Goal: Task Accomplishment & Management: Complete application form

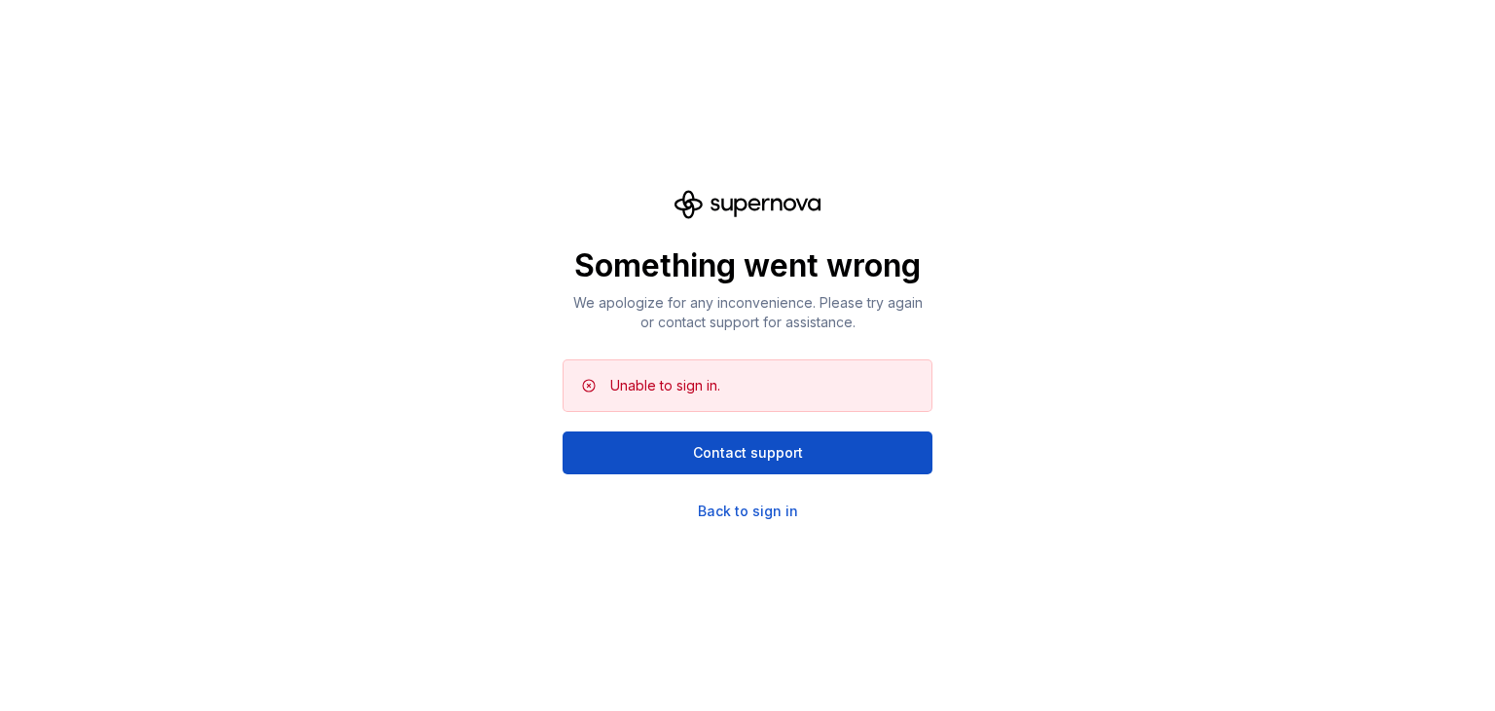
click at [824, 390] on div "Unable to sign in." at bounding box center [763, 385] width 306 height 19
click at [771, 507] on div "Back to sign in" at bounding box center [748, 510] width 100 height 19
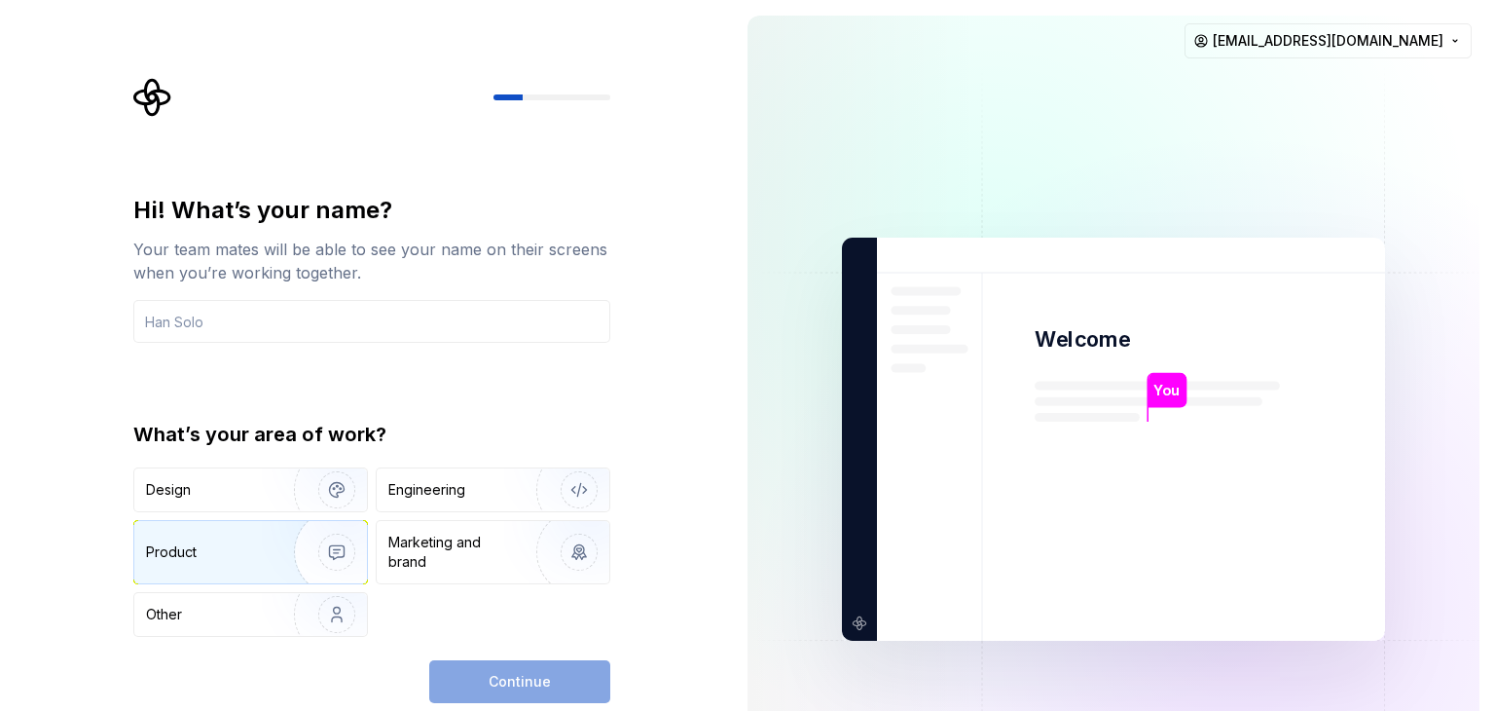
click at [243, 573] on div "Product" at bounding box center [250, 552] width 233 height 62
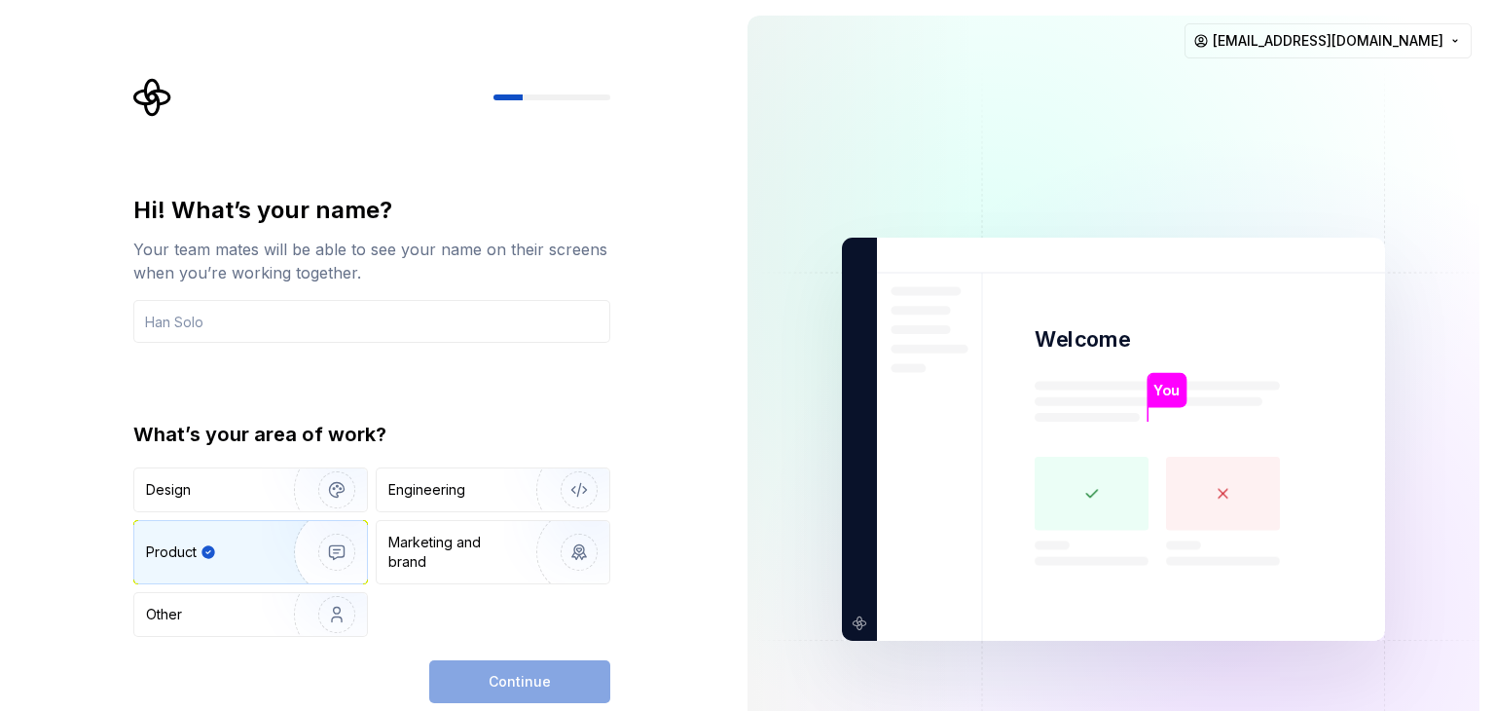
click at [487, 647] on div "Hi! What’s your name? Your team mates will be able to see your name on their sc…" at bounding box center [371, 449] width 477 height 508
click at [490, 663] on div "Continue" at bounding box center [519, 681] width 181 height 43
click at [311, 500] on img "button" at bounding box center [324, 489] width 125 height 130
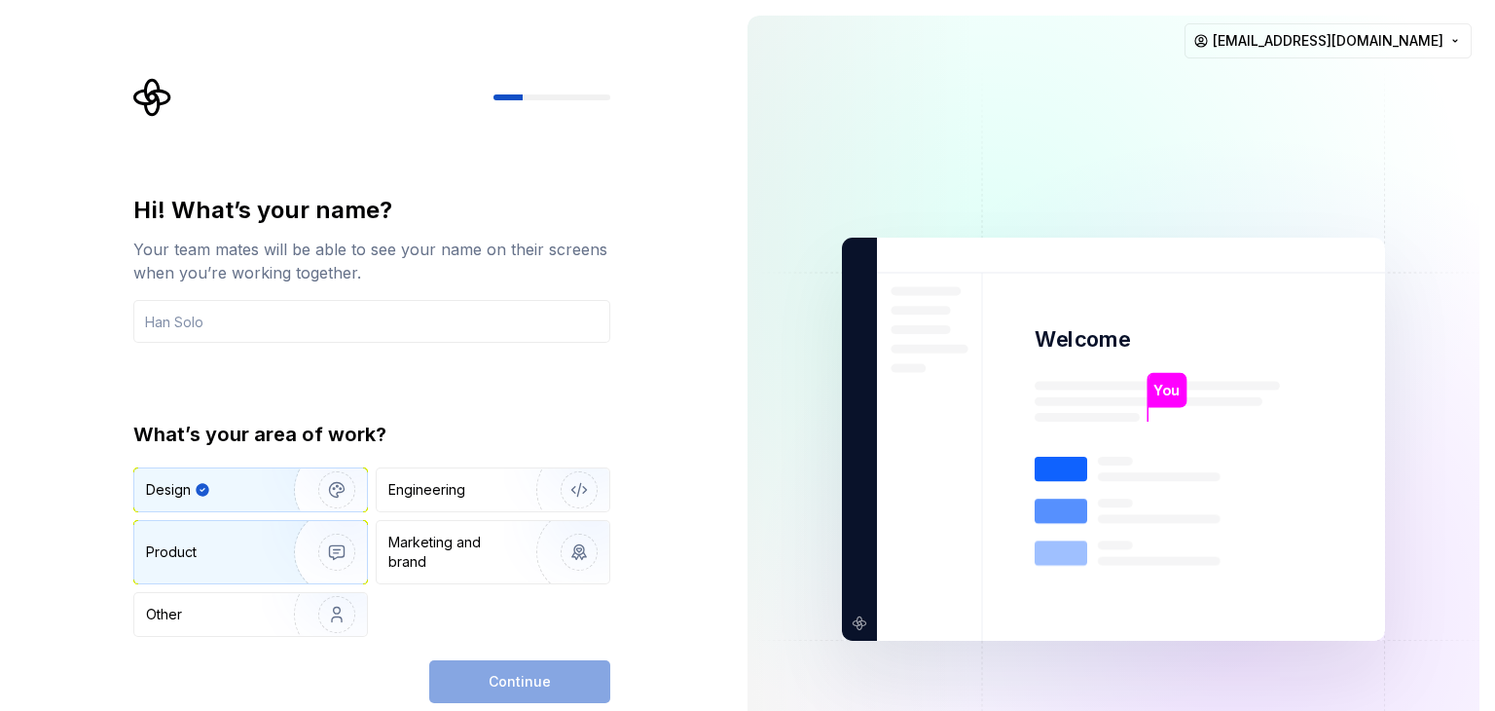
click at [301, 560] on img "button" at bounding box center [324, 552] width 125 height 130
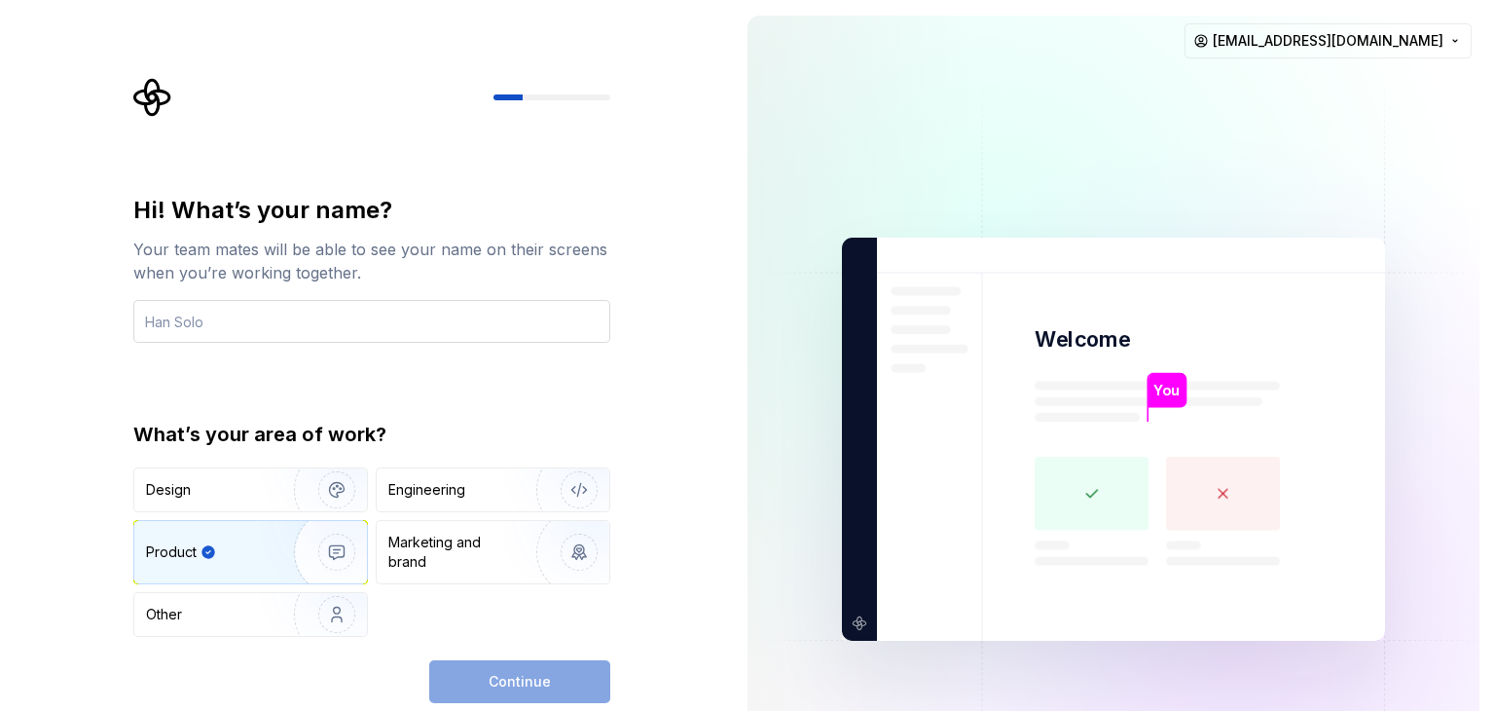
click at [387, 335] on input "text" at bounding box center [371, 321] width 477 height 43
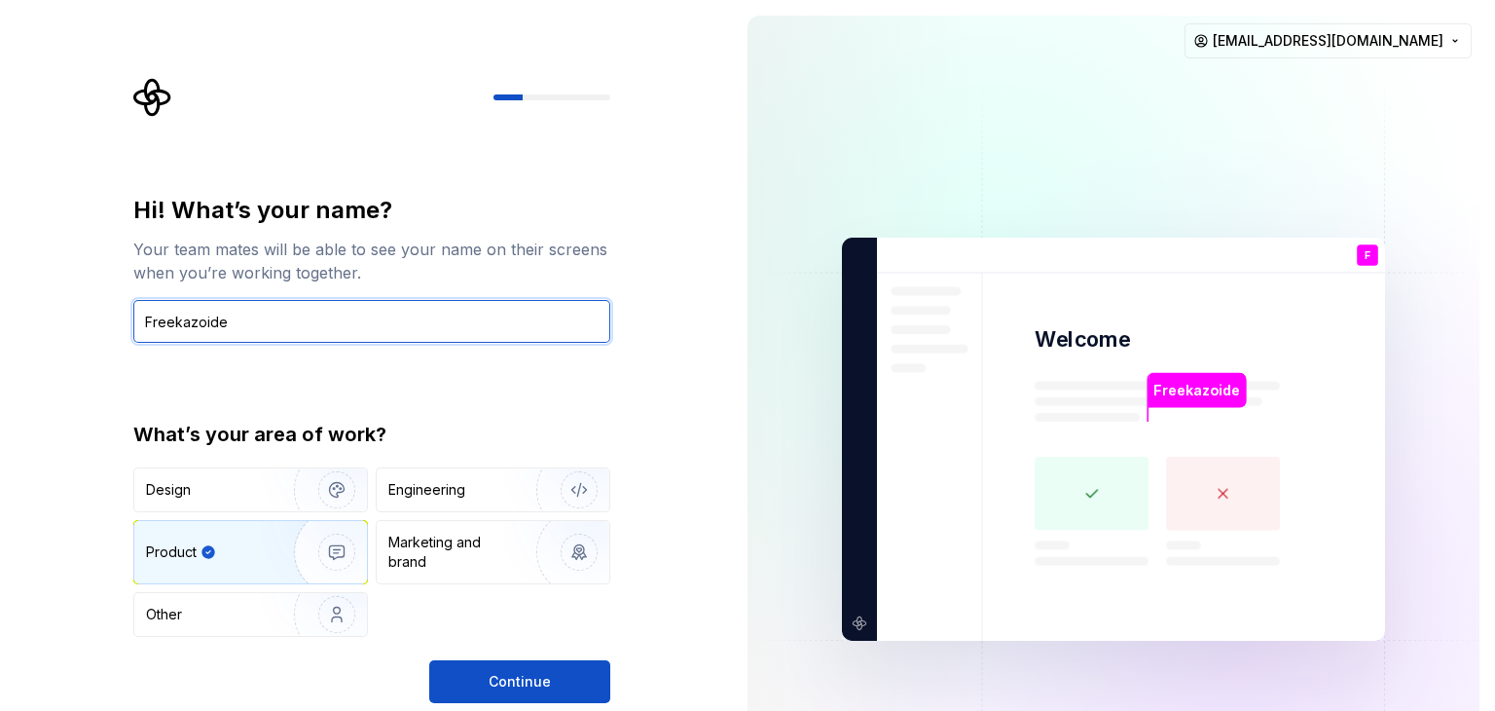
type input "Freekazoide"
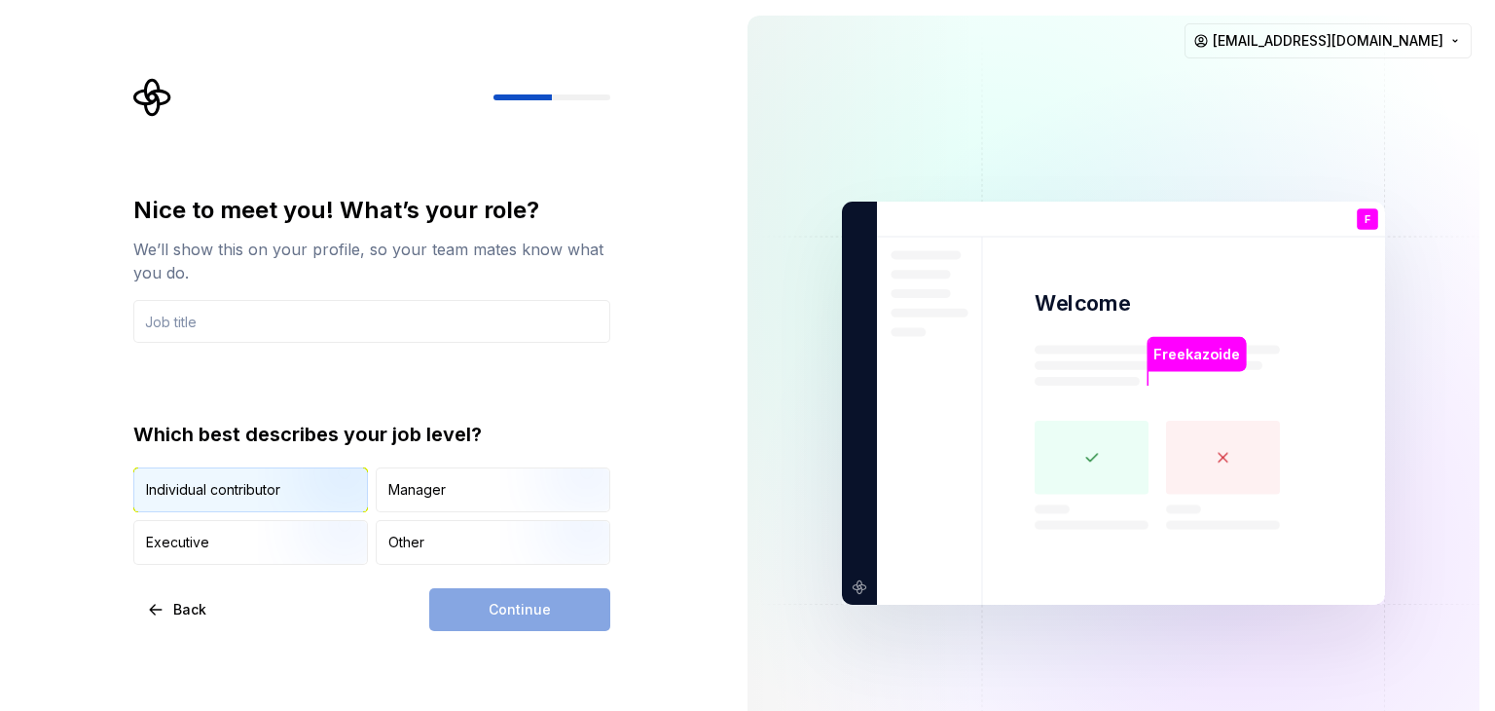
click at [327, 489] on img "button" at bounding box center [320, 514] width 125 height 130
click at [528, 623] on div "Continue" at bounding box center [519, 609] width 181 height 43
click at [518, 602] on div "Continue" at bounding box center [519, 609] width 181 height 43
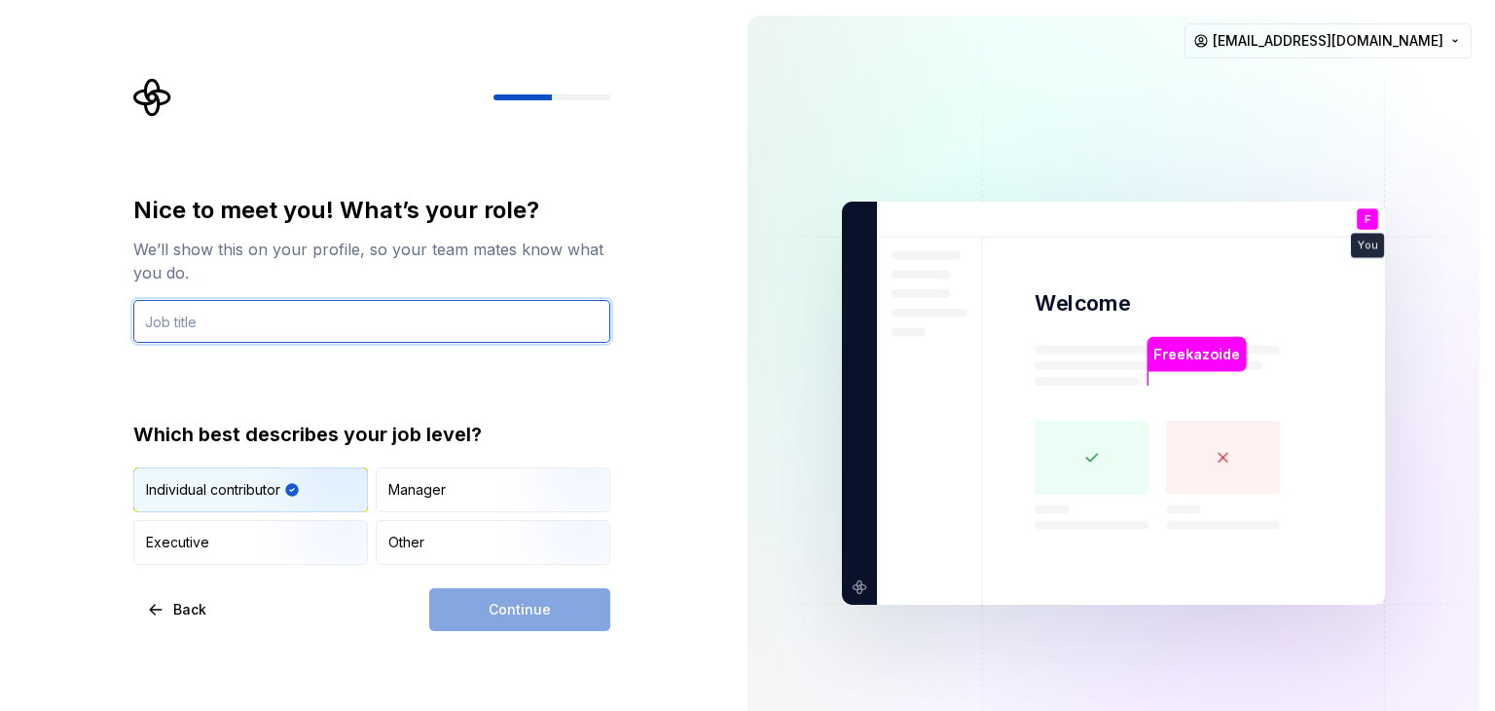
click at [339, 336] on input "text" at bounding box center [371, 321] width 477 height 43
click at [336, 330] on input "text" at bounding box center [371, 321] width 477 height 43
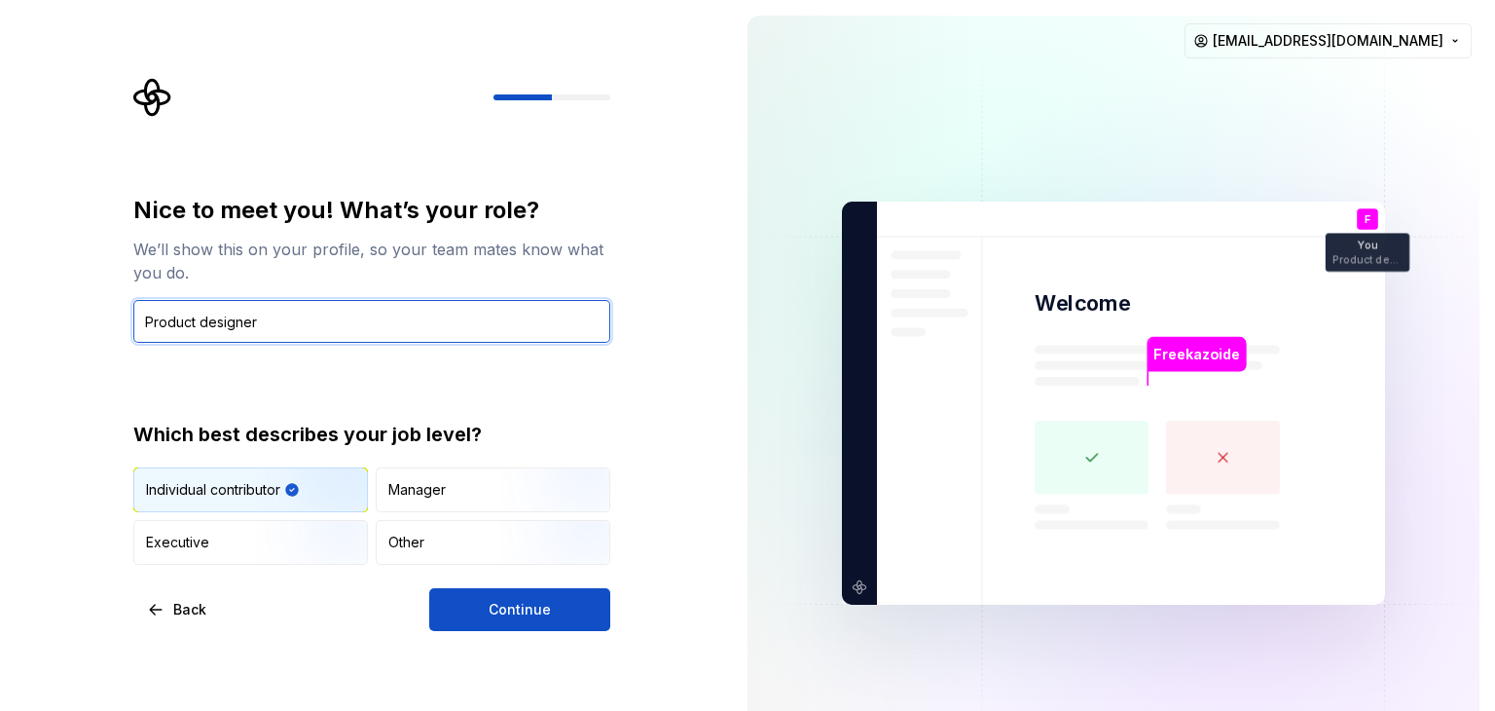
type input "Product designer"
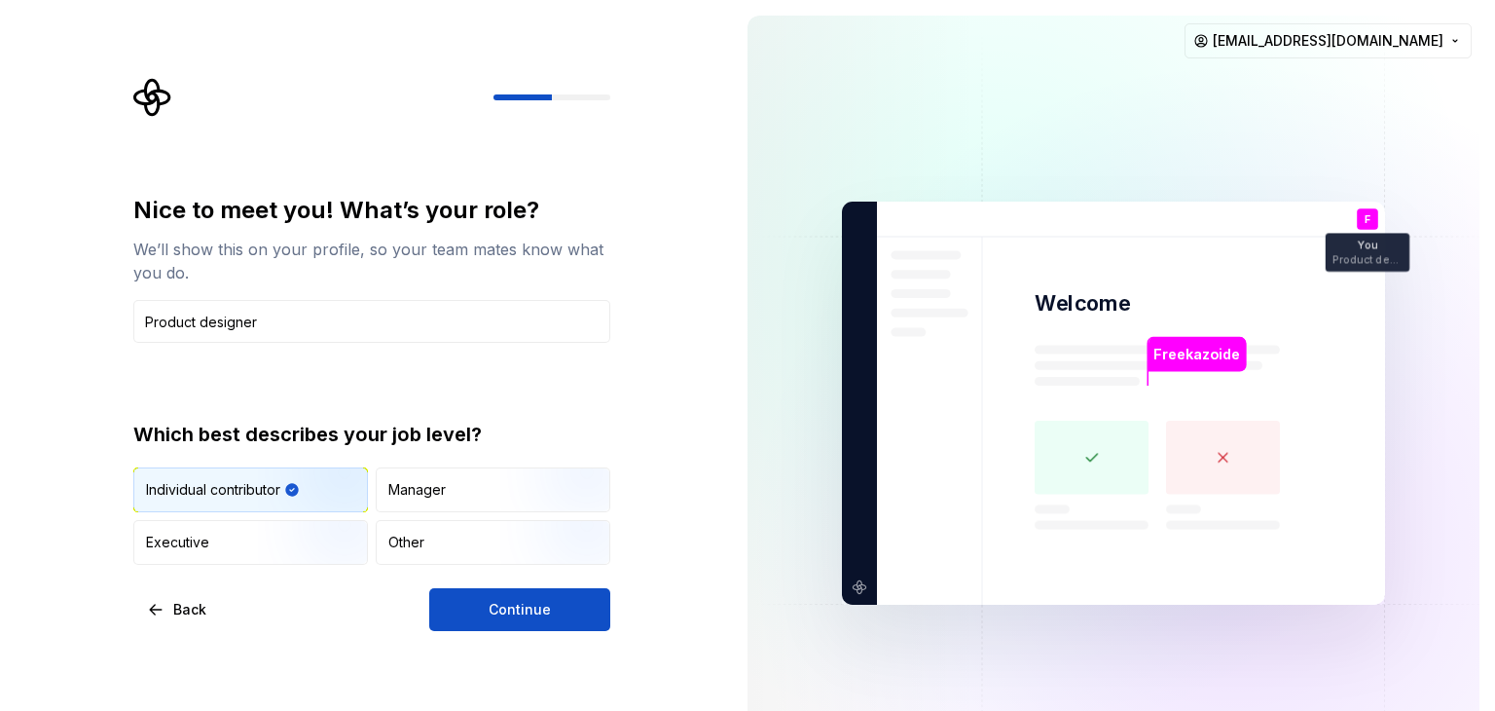
click at [524, 585] on div "Nice to meet you! What’s your role? We’ll show this on your profile, so your te…" at bounding box center [371, 413] width 477 height 436
click at [565, 618] on button "Continue" at bounding box center [519, 609] width 181 height 43
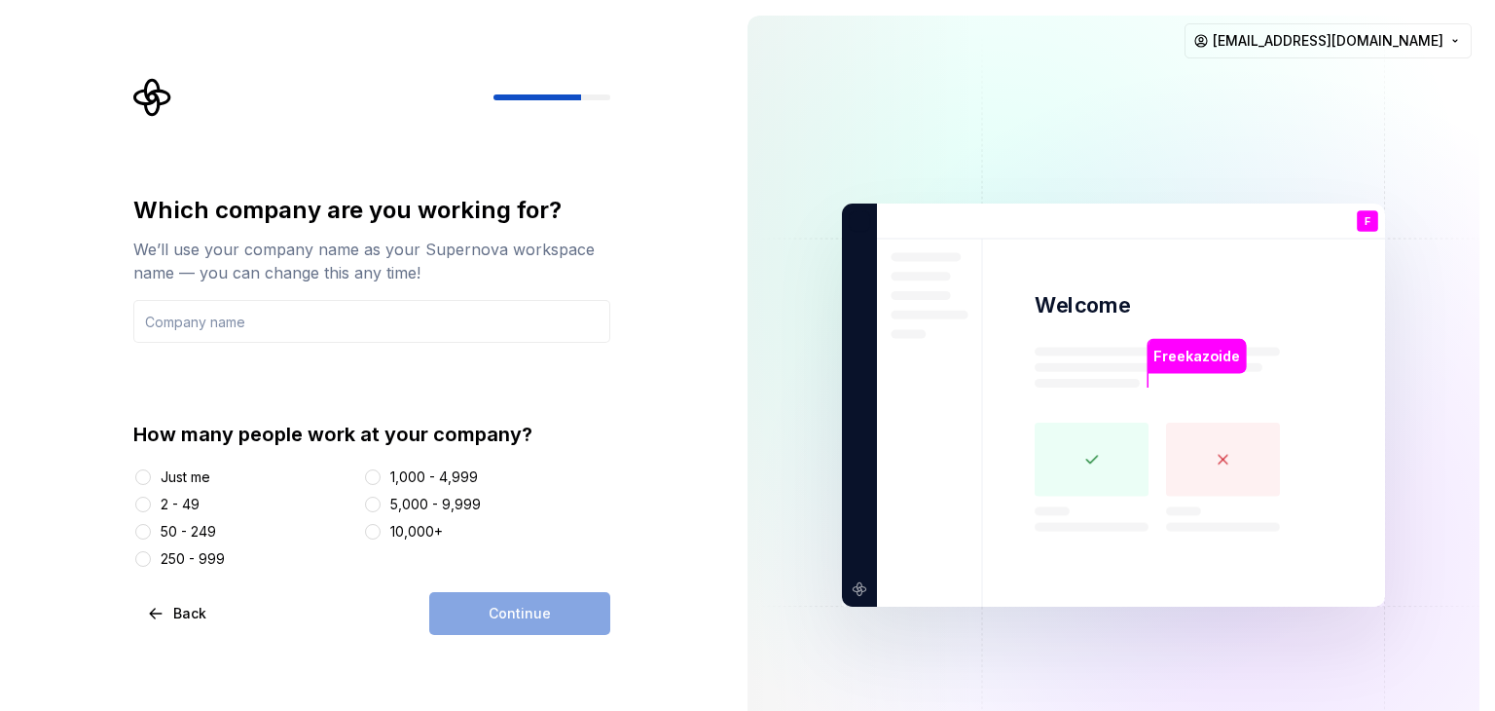
click at [168, 462] on div "How many people work at your company? Just me 2 - 49 50 - 249 250 - 999 1,000 -…" at bounding box center [371, 495] width 477 height 148
click at [194, 470] on div "Just me" at bounding box center [186, 476] width 50 height 19
click at [151, 470] on button "Just me" at bounding box center [143, 477] width 16 height 16
click at [338, 295] on div "Which company are you working for? We’ll use your company name as your Supernov…" at bounding box center [371, 269] width 477 height 148
click at [329, 325] on input "text" at bounding box center [371, 321] width 477 height 43
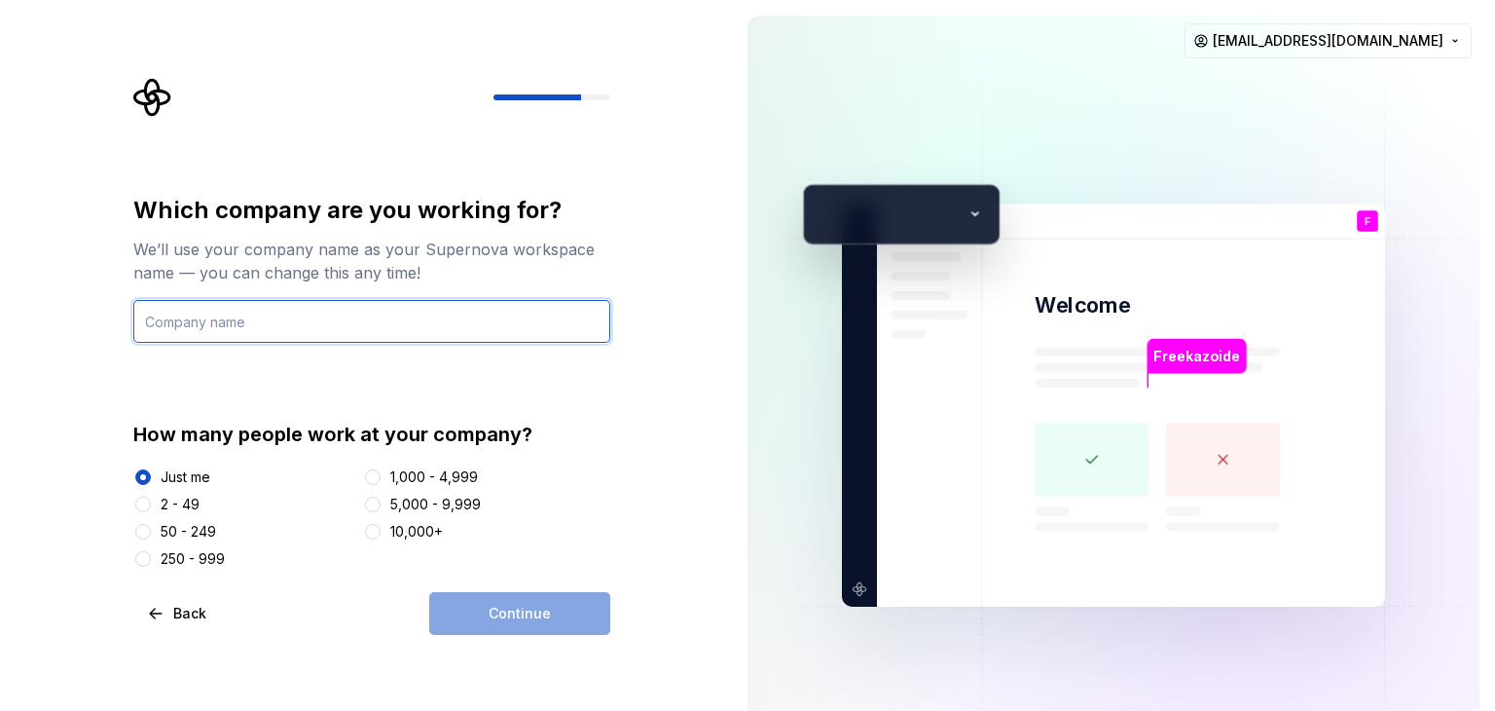
type input "ITAU"
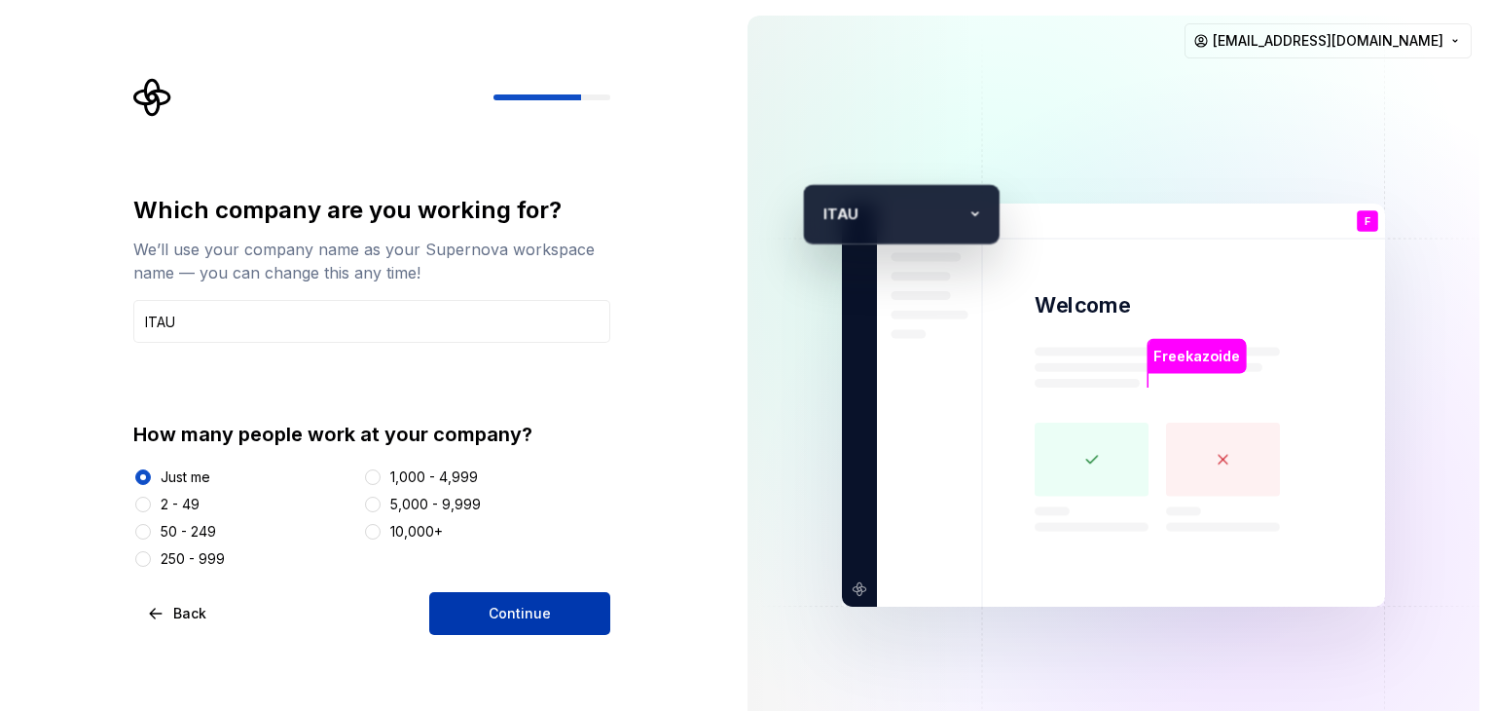
click at [490, 593] on button "Continue" at bounding box center [519, 613] width 181 height 43
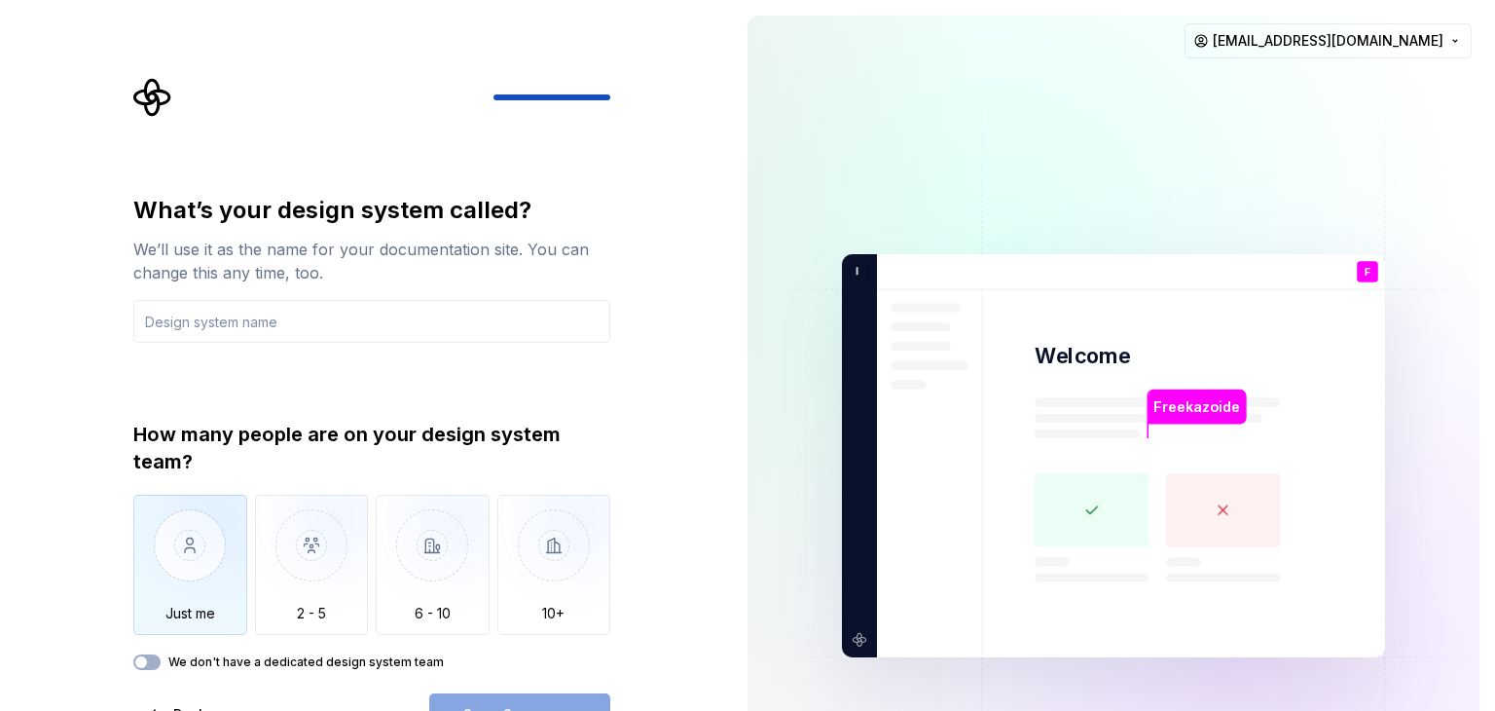
click at [194, 543] on img "button" at bounding box center [190, 559] width 114 height 130
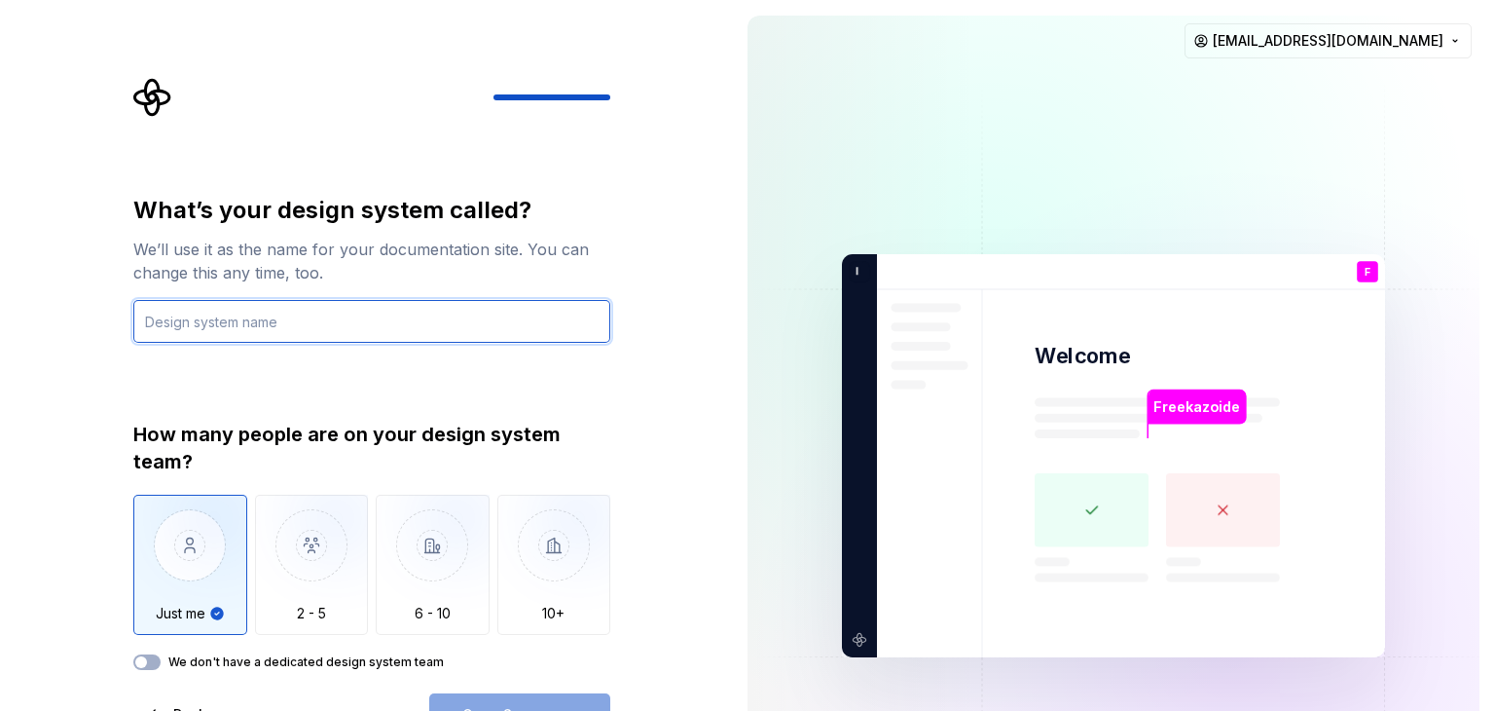
click at [467, 322] on input "text" at bounding box center [371, 321] width 477 height 43
type input "IONDS"
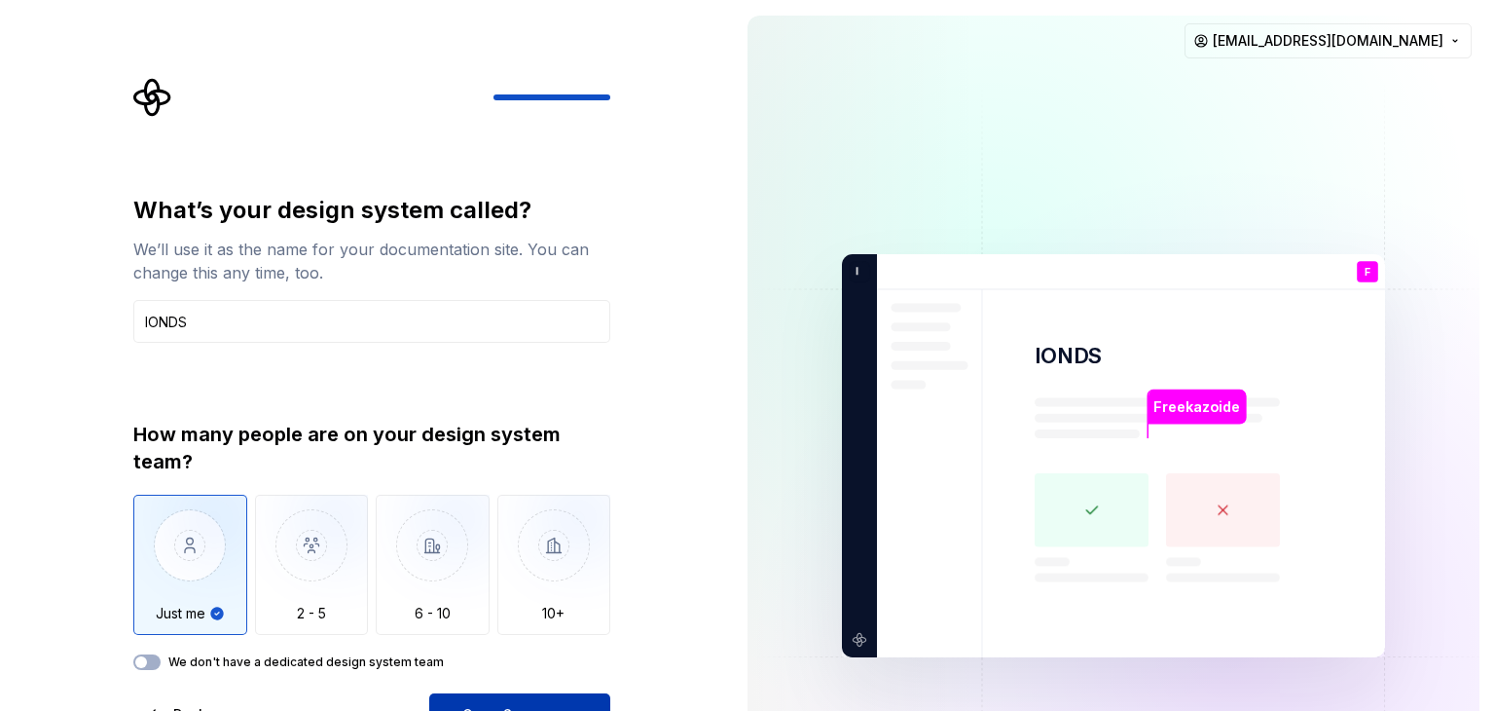
click at [557, 697] on button "Open Supernova" at bounding box center [519, 714] width 181 height 43
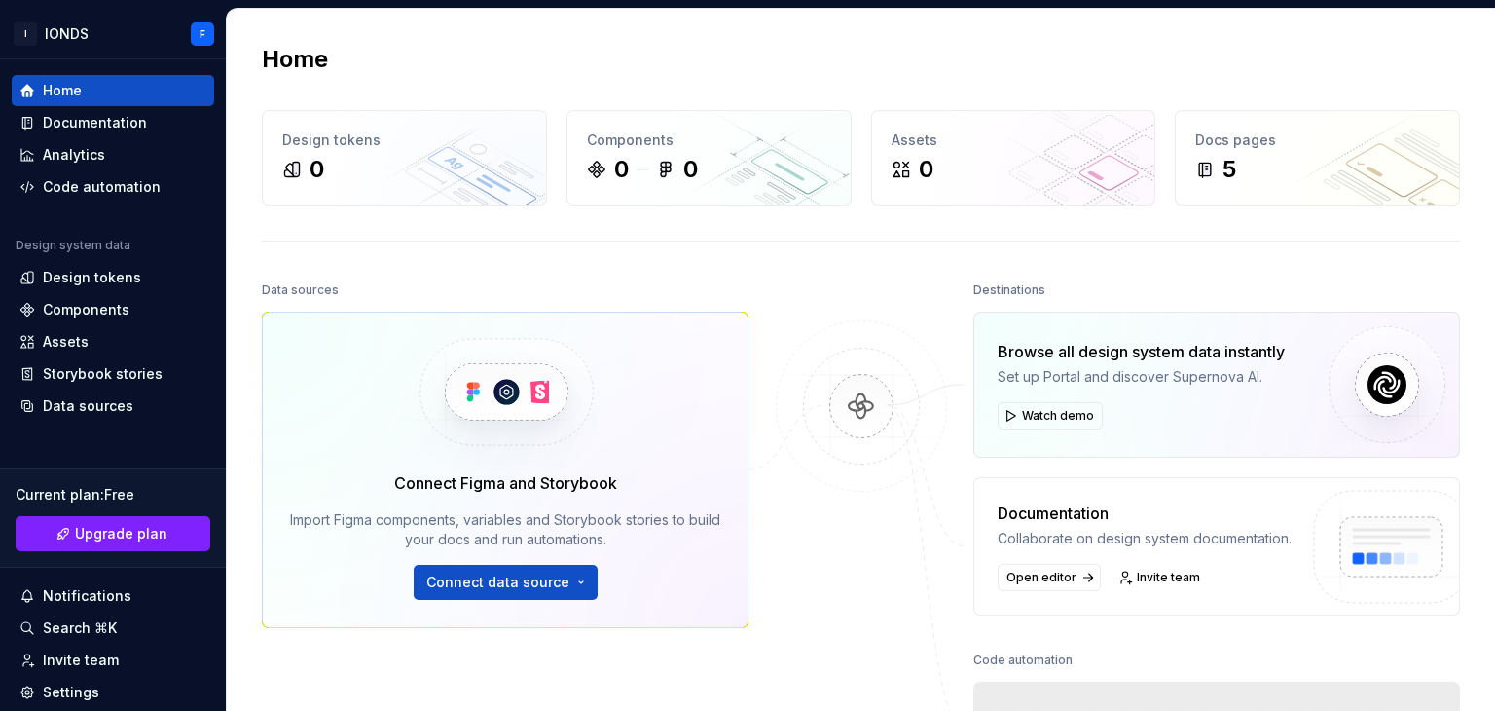
scroll to position [270, 0]
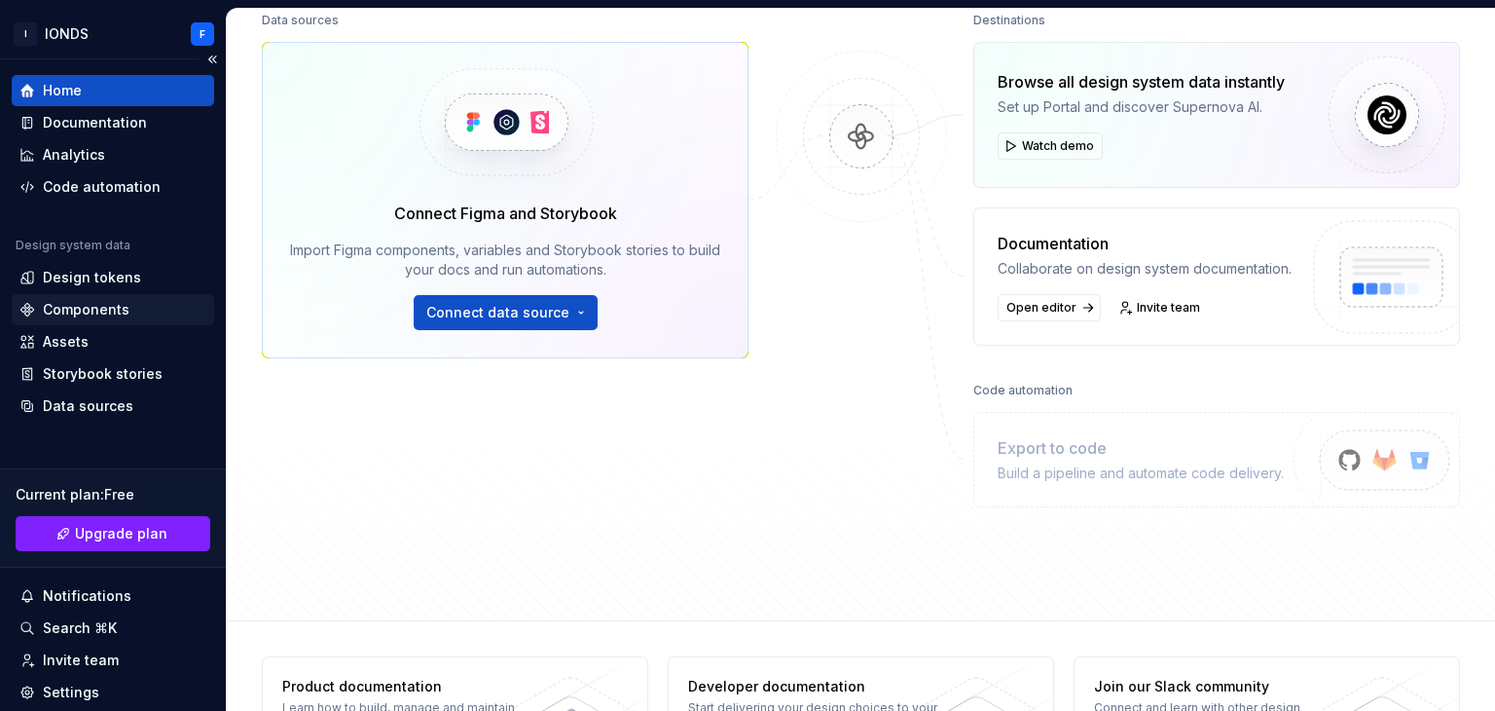
click at [89, 316] on div "Components" at bounding box center [86, 309] width 87 height 19
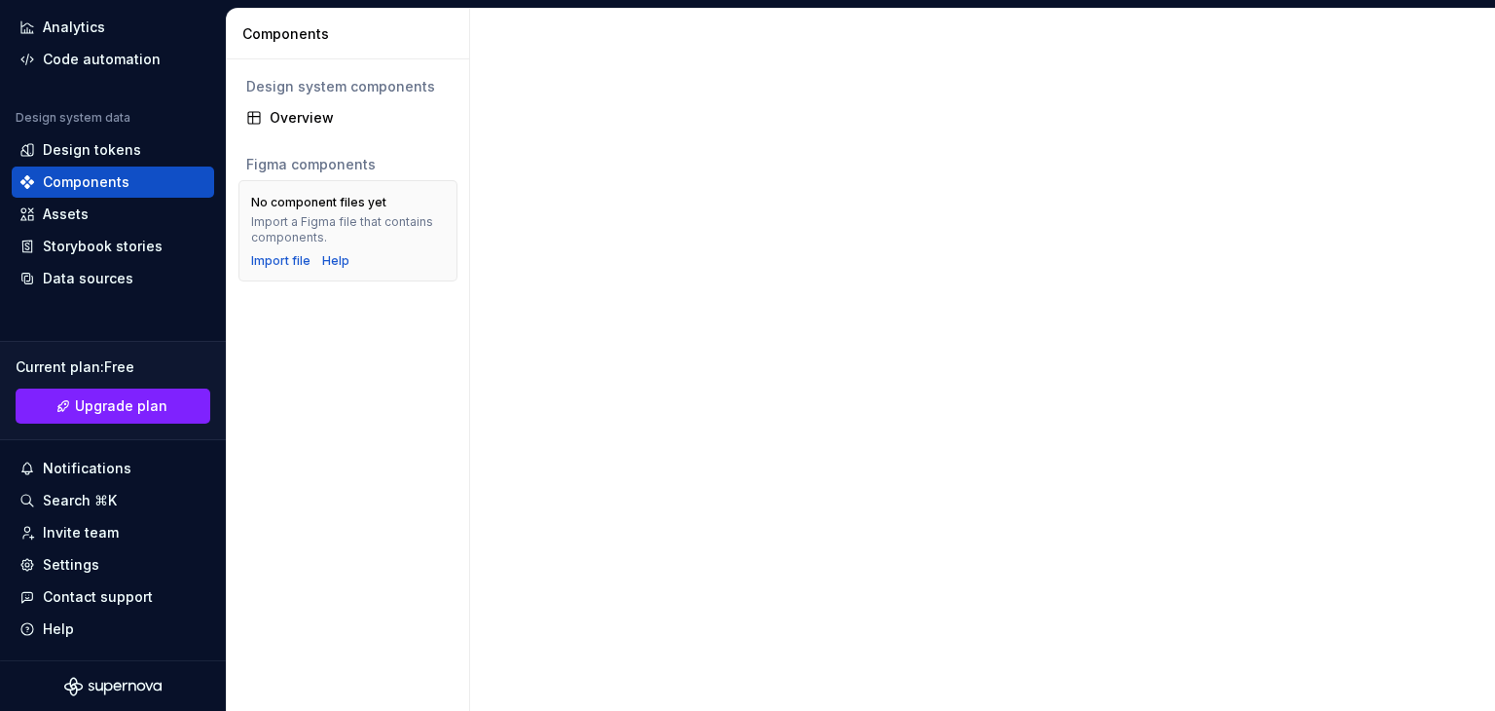
scroll to position [128, 0]
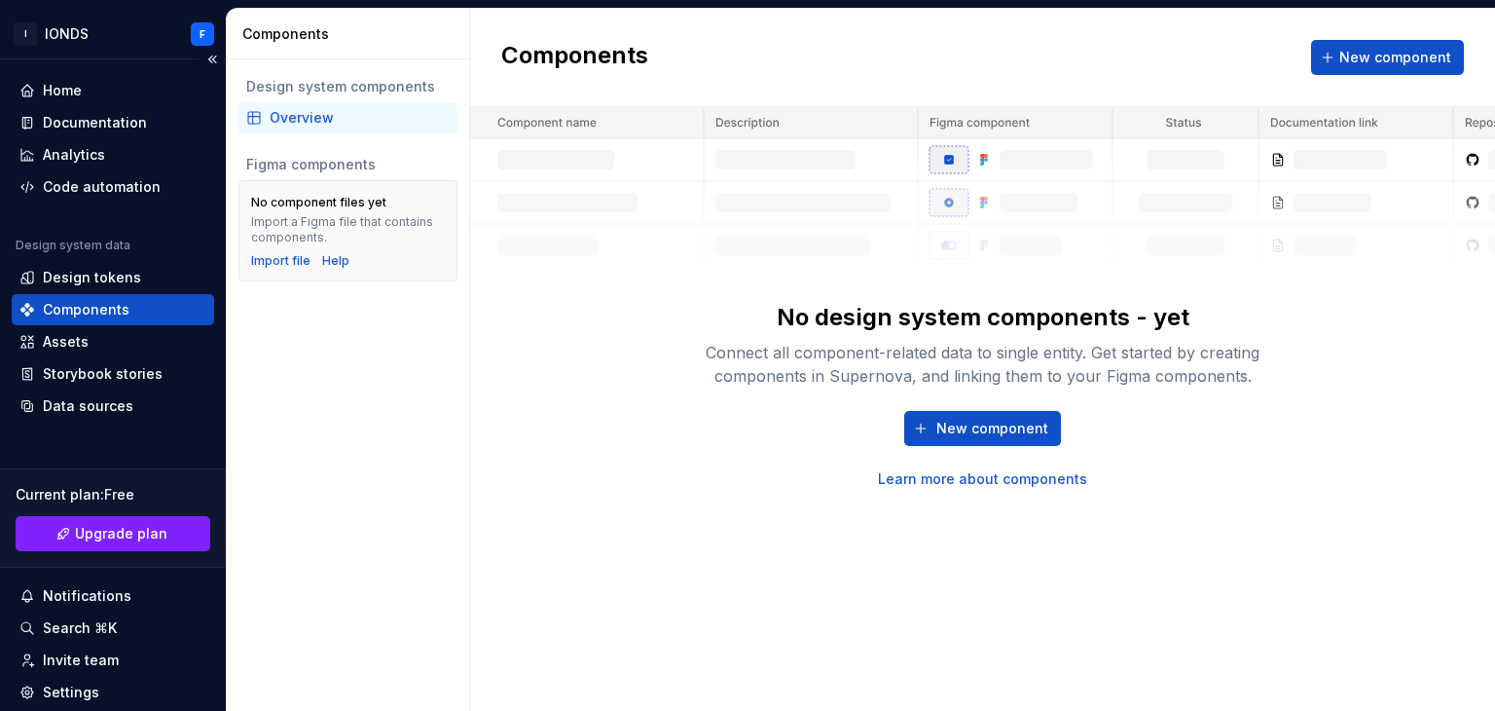
click at [111, 259] on div "Design system data" at bounding box center [113, 249] width 202 height 23
click at [102, 183] on div "Code automation" at bounding box center [102, 186] width 118 height 19
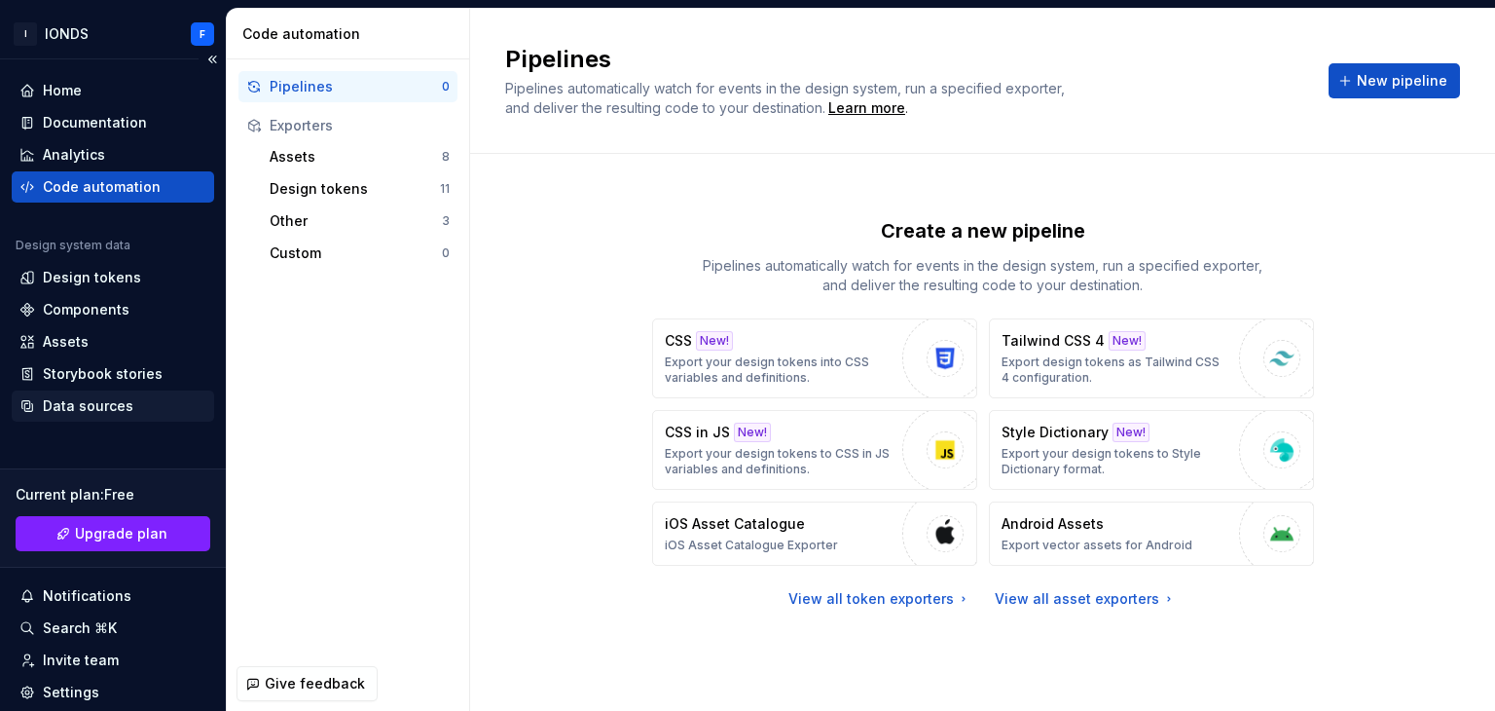
click at [102, 402] on div "Data sources" at bounding box center [88, 405] width 91 height 19
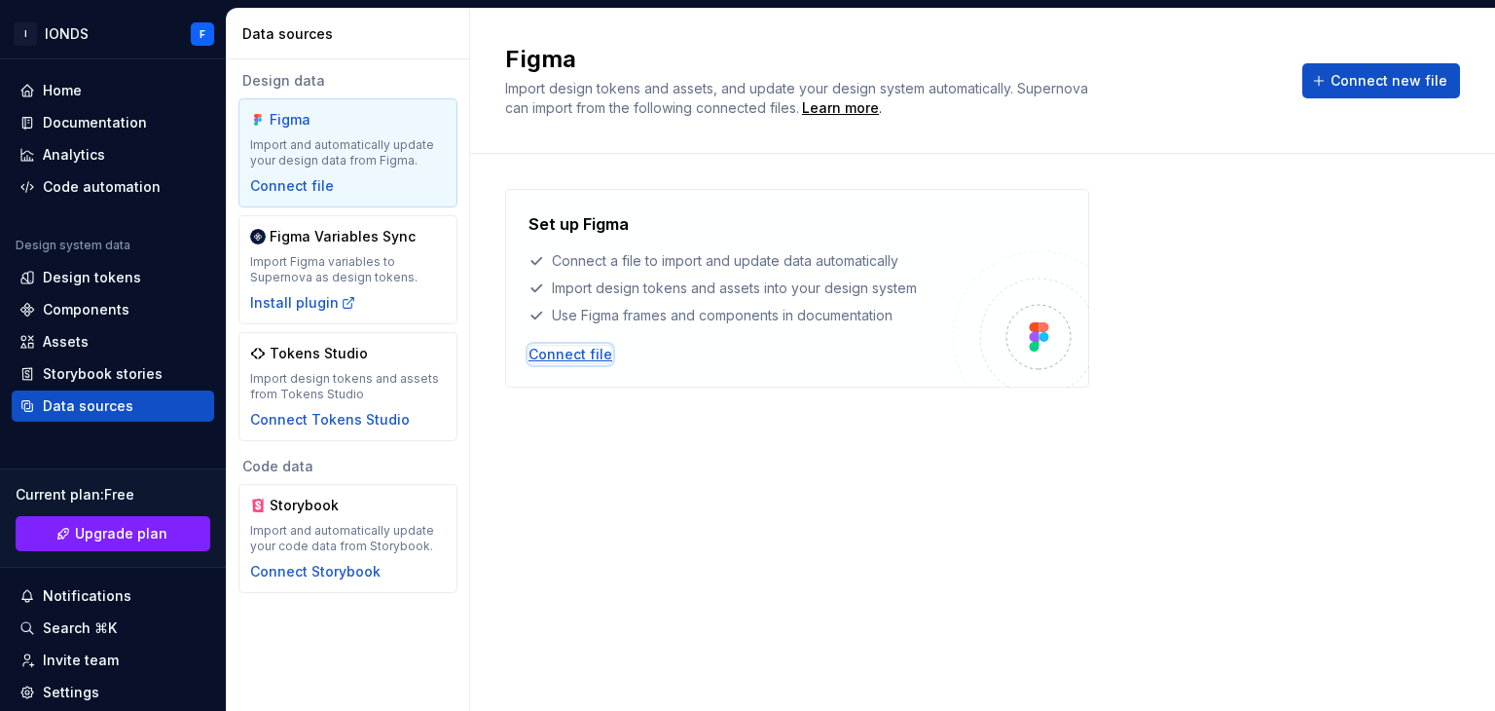
click at [557, 347] on div "Connect file" at bounding box center [571, 354] width 84 height 19
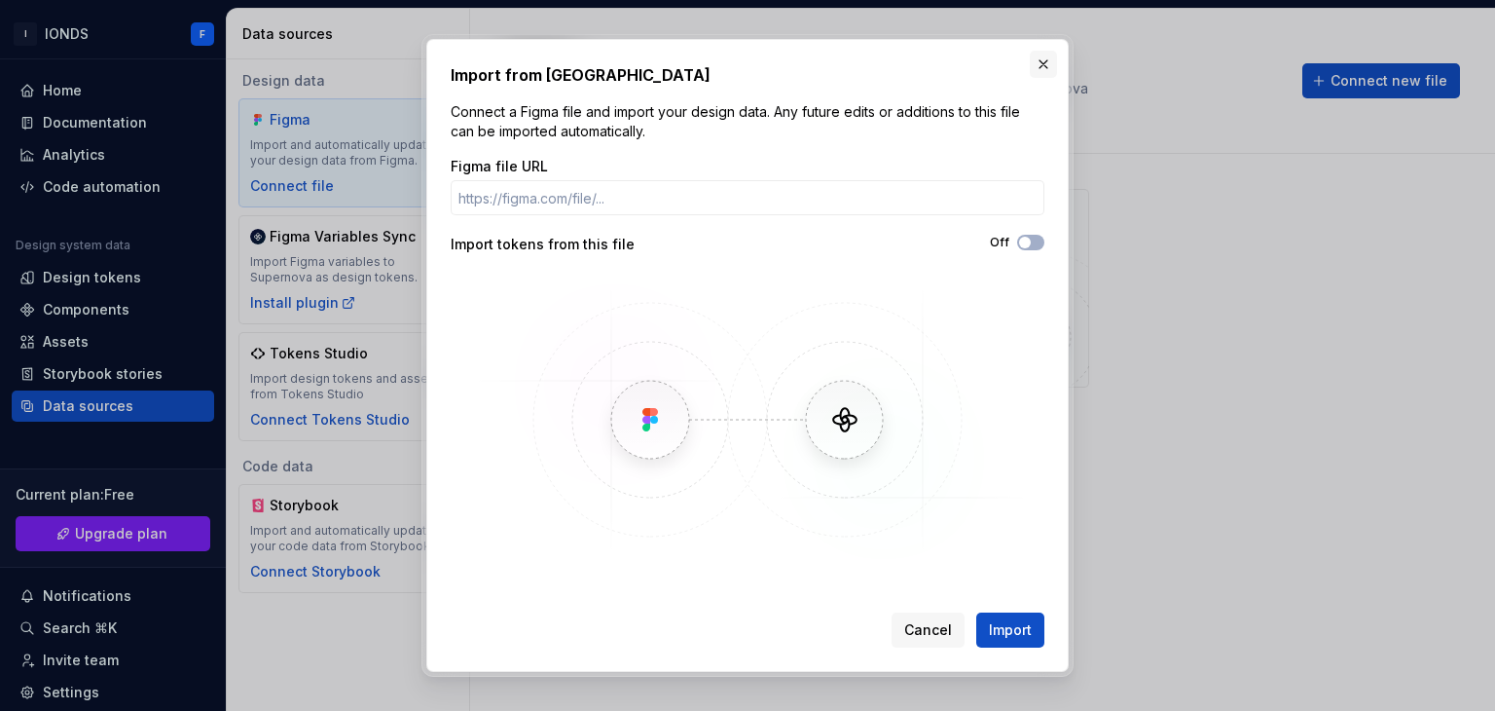
click at [1047, 52] on button "button" at bounding box center [1043, 64] width 27 height 27
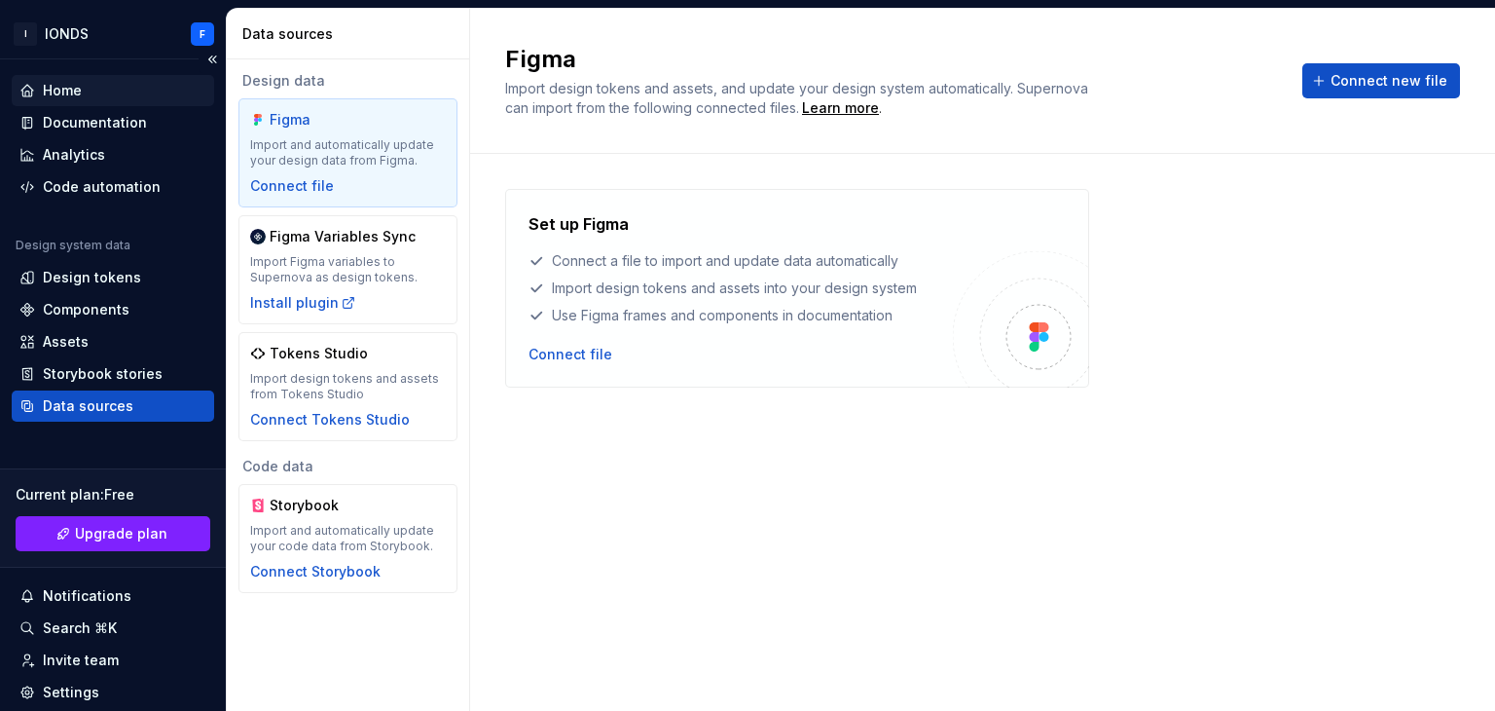
click at [97, 92] on div "Home" at bounding box center [112, 90] width 187 height 19
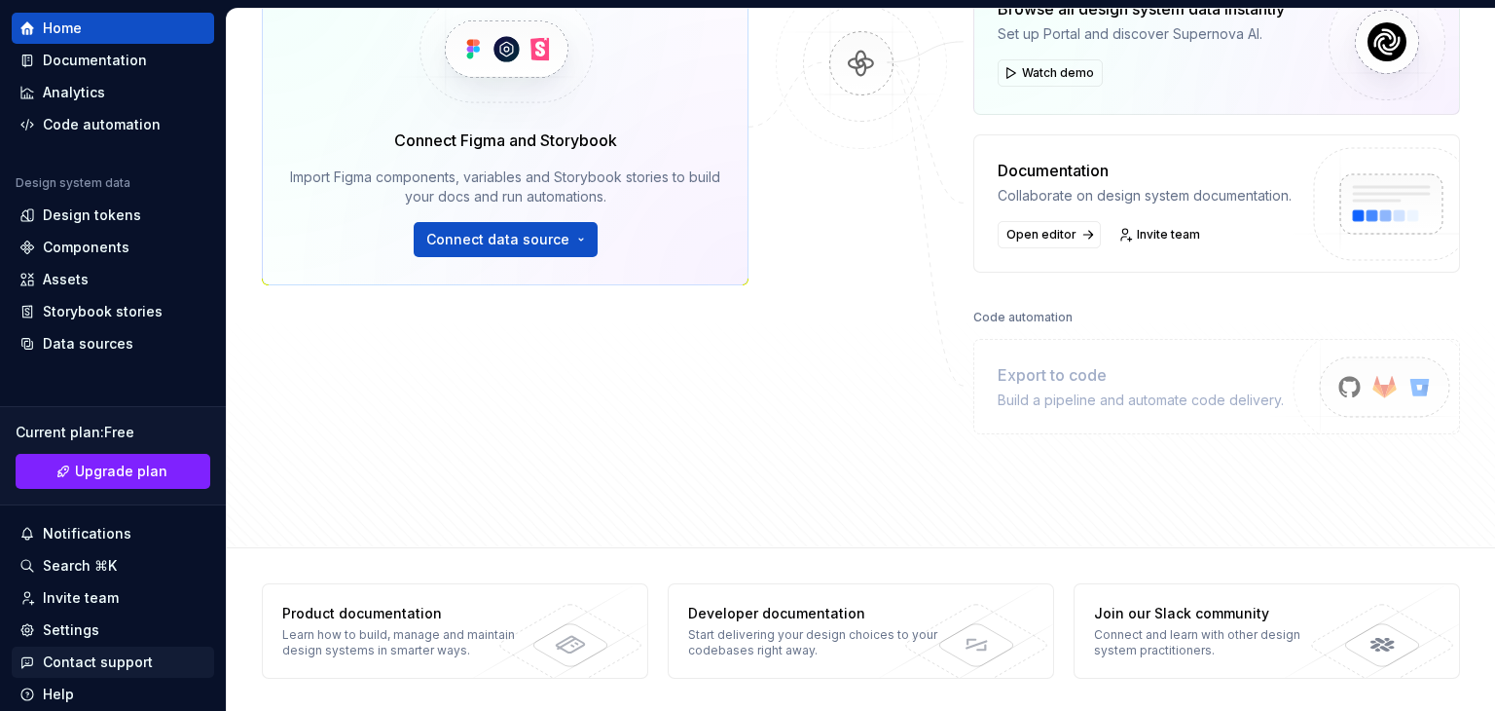
scroll to position [128, 0]
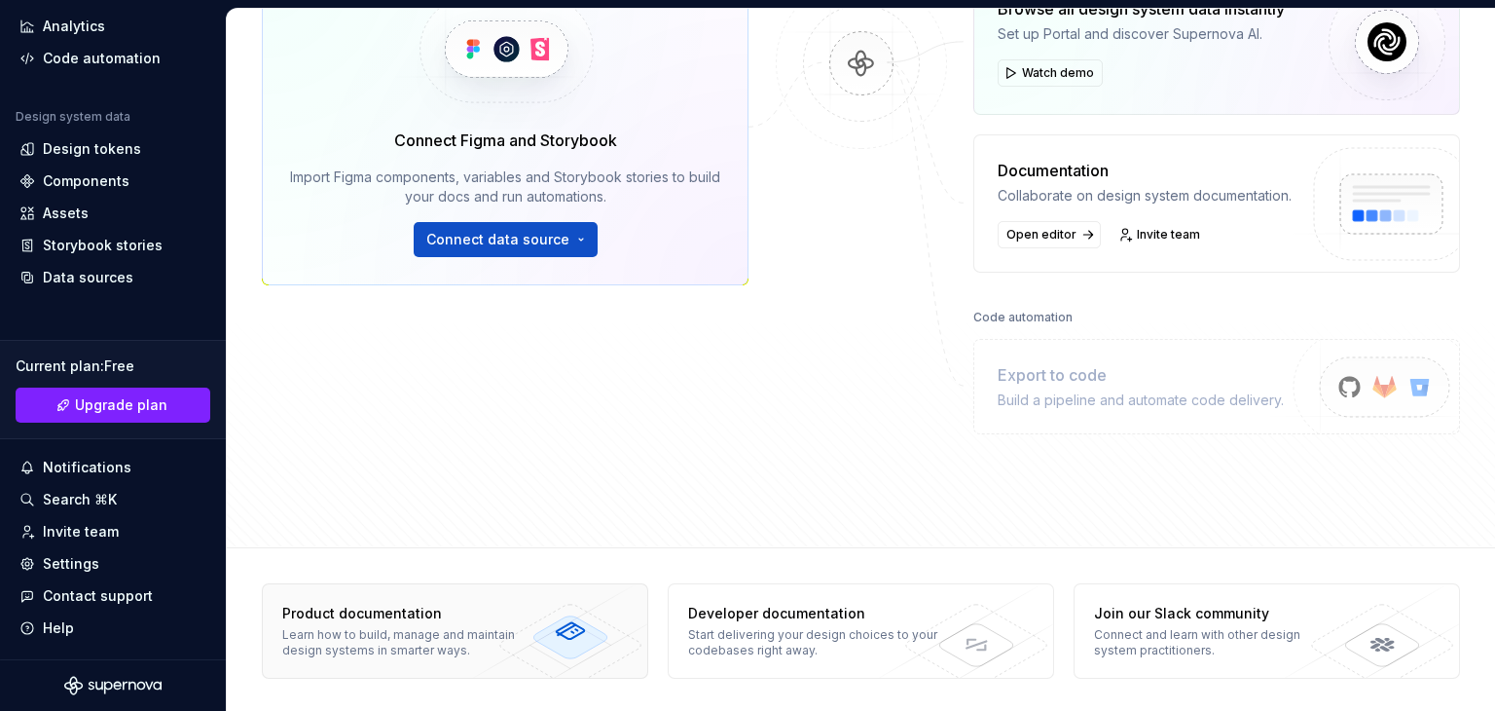
click at [460, 627] on div "Learn how to build, manage and maintain design systems in smarter ways." at bounding box center [406, 642] width 249 height 31
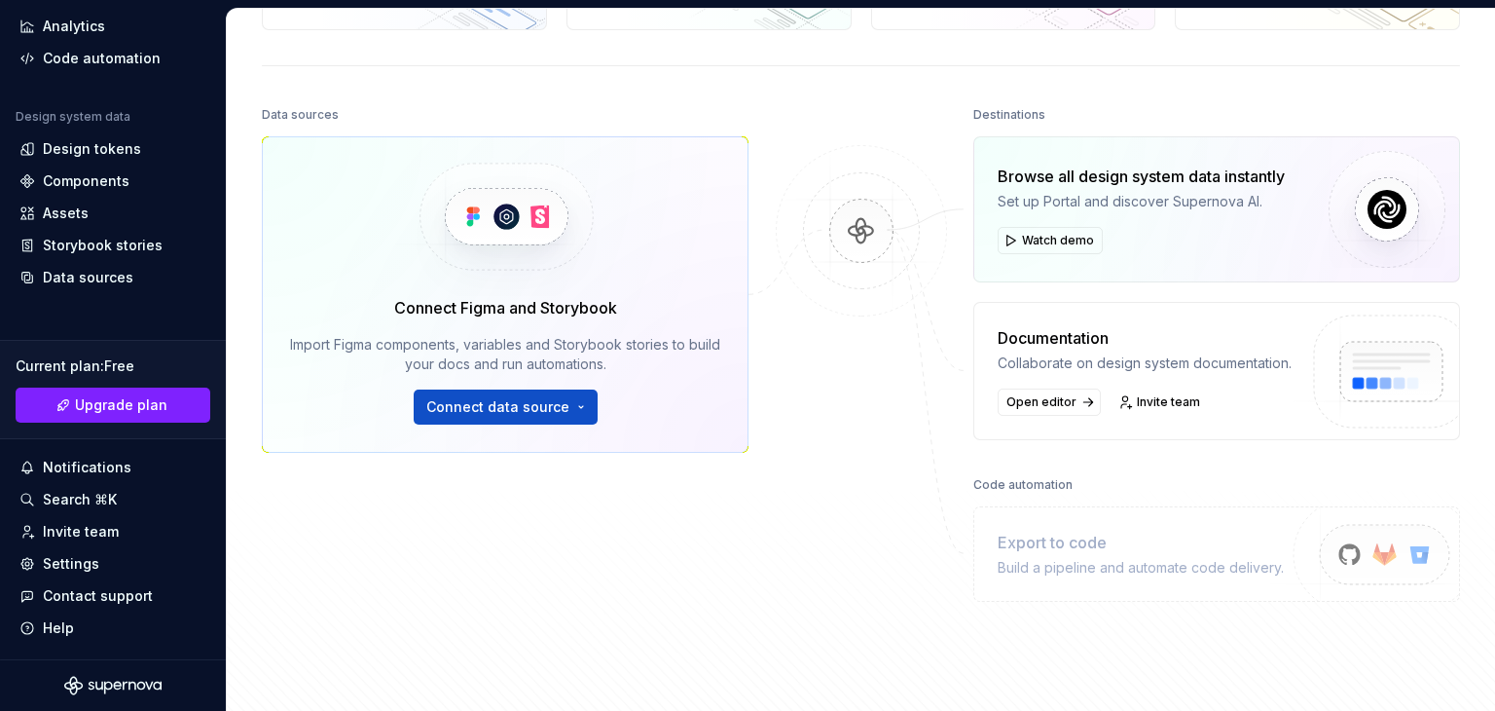
click at [543, 296] on img at bounding box center [505, 216] width 238 height 159
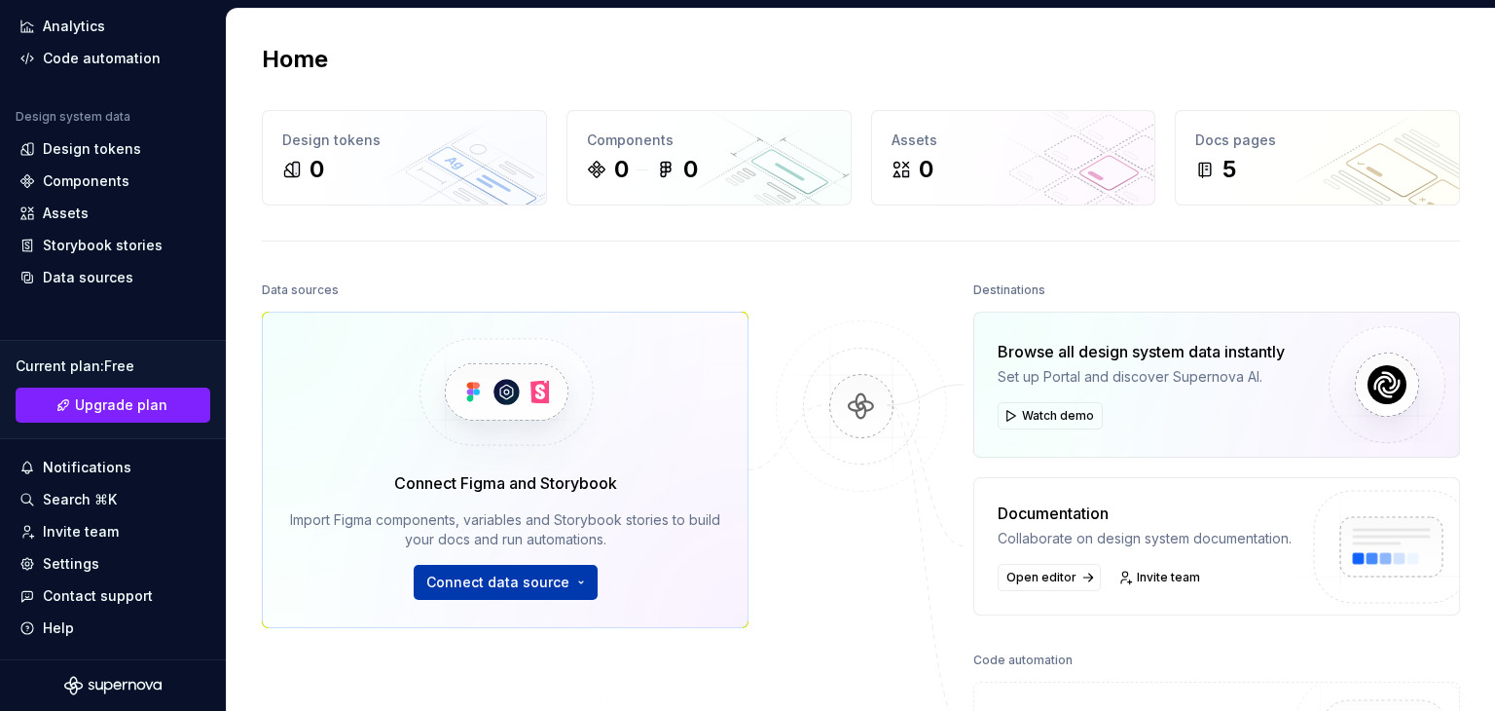
click at [525, 580] on span "Connect data source" at bounding box center [497, 581] width 143 height 19
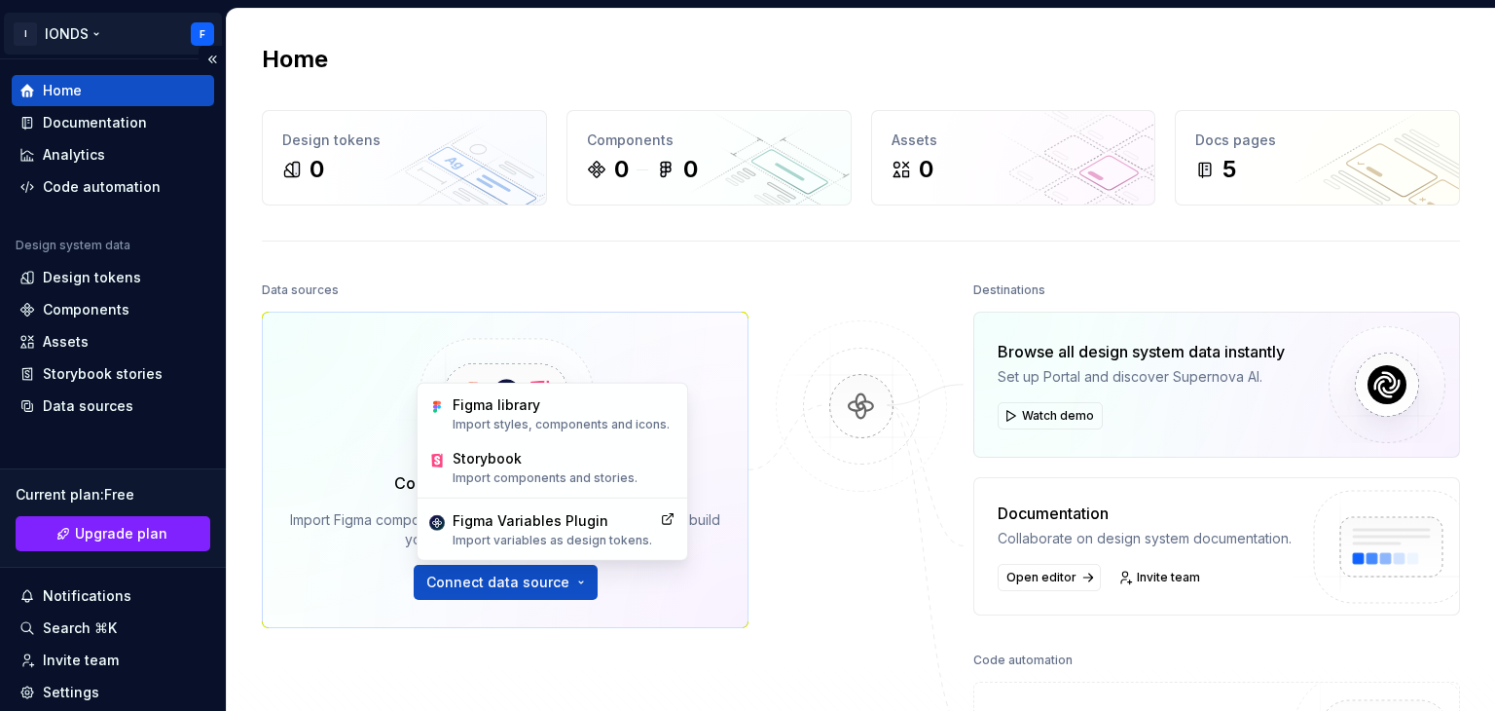
click at [63, 20] on html "I IONDS F Home Documentation Analytics Code automation Design system data Desig…" at bounding box center [747, 355] width 1495 height 711
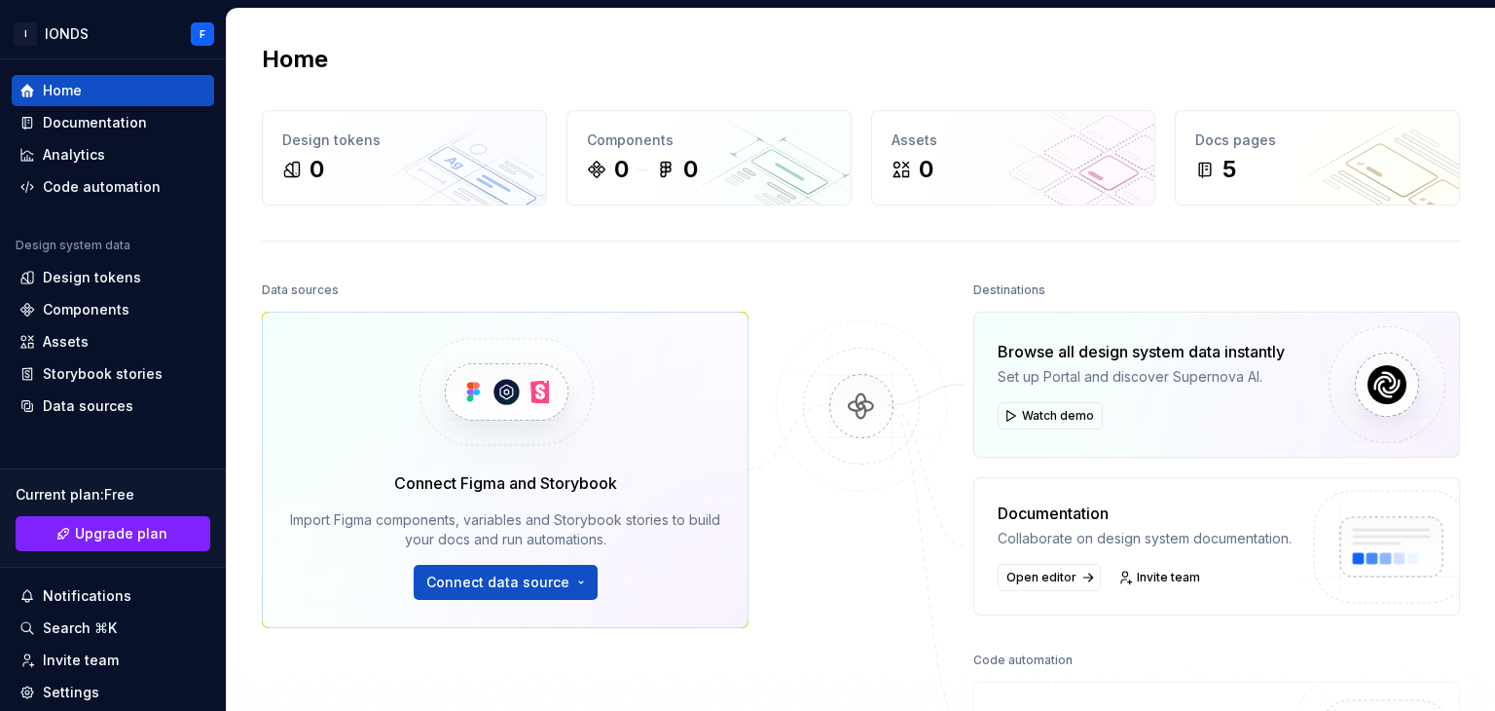
click at [395, 303] on html "I IONDS F Home Documentation Analytics Code automation Design system data Desig…" at bounding box center [747, 355] width 1495 height 711
click at [502, 574] on span "Connect data source" at bounding box center [497, 581] width 143 height 19
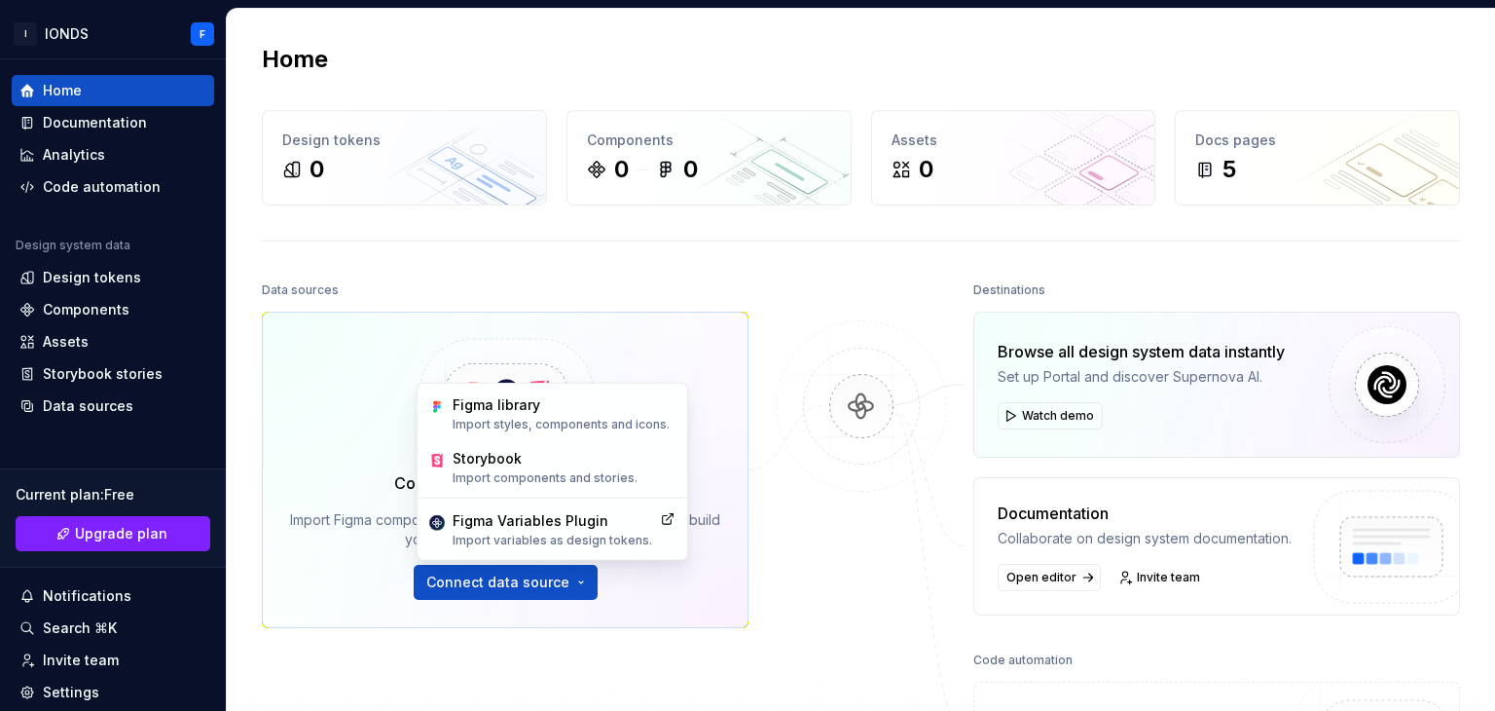
click at [954, 495] on div "Data sources Connect Figma and Storybook Import Figma components, variables and…" at bounding box center [861, 565] width 1198 height 578
